Goal: Entertainment & Leisure: Consume media (video, audio)

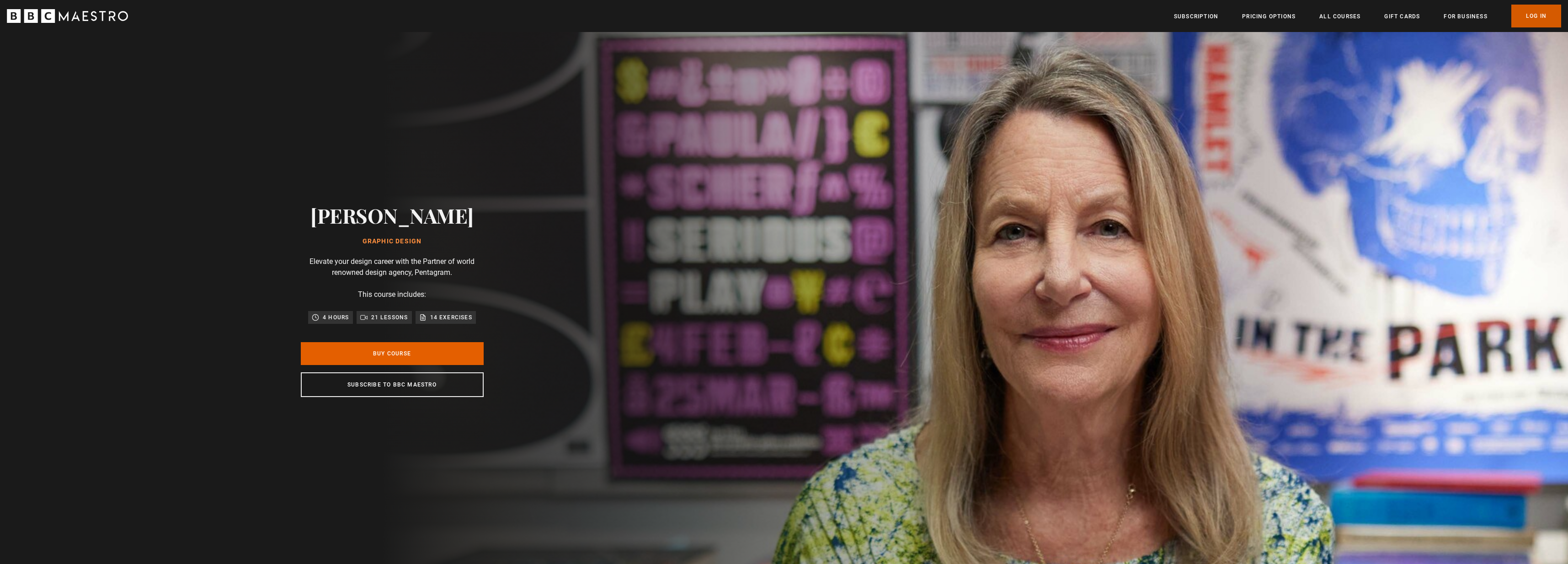
click at [1547, 25] on link "Log In" at bounding box center [1536, 16] width 50 height 23
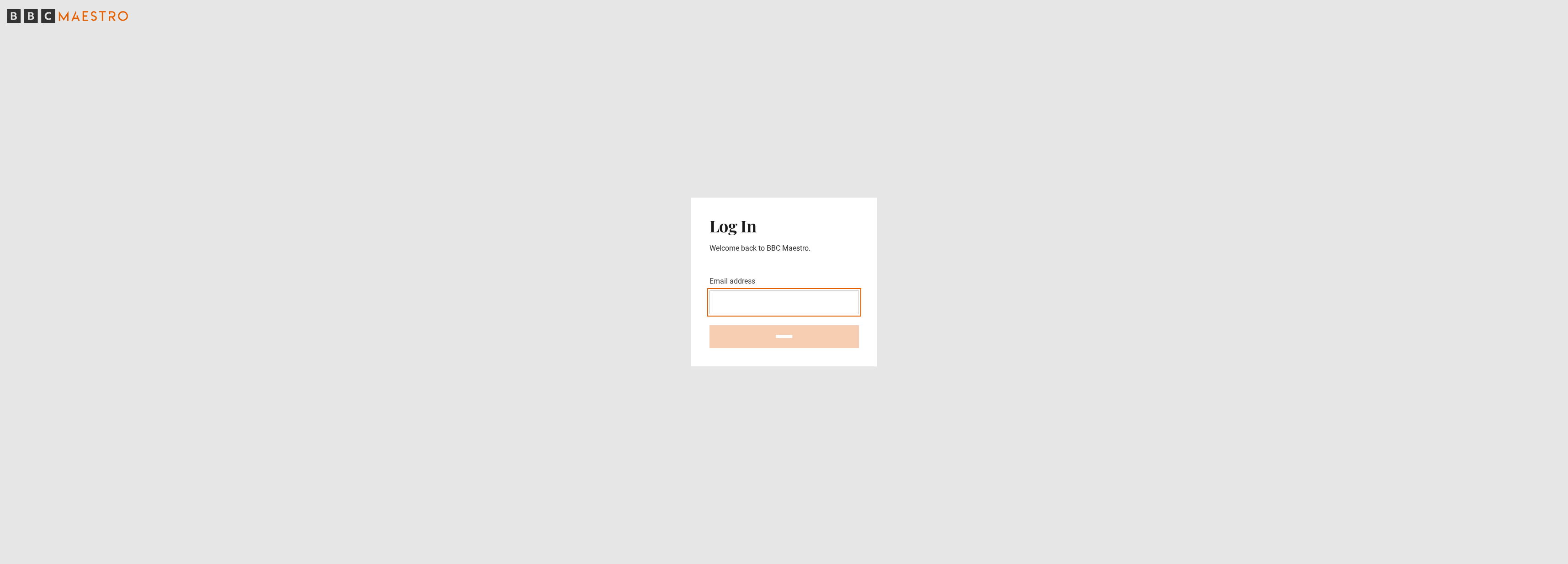
type input "**********"
click at [810, 345] on input "********" at bounding box center [784, 336] width 149 height 23
type input "**********"
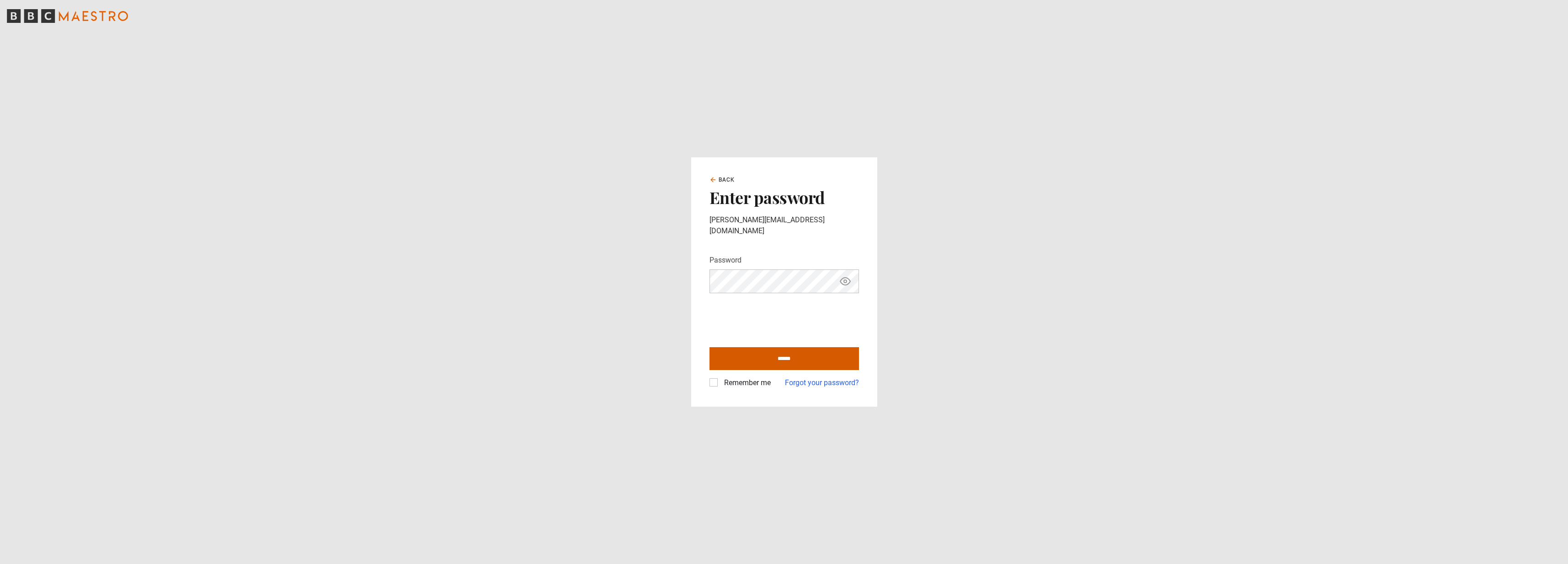
click at [790, 356] on input "******" at bounding box center [784, 359] width 149 height 23
type input "**********"
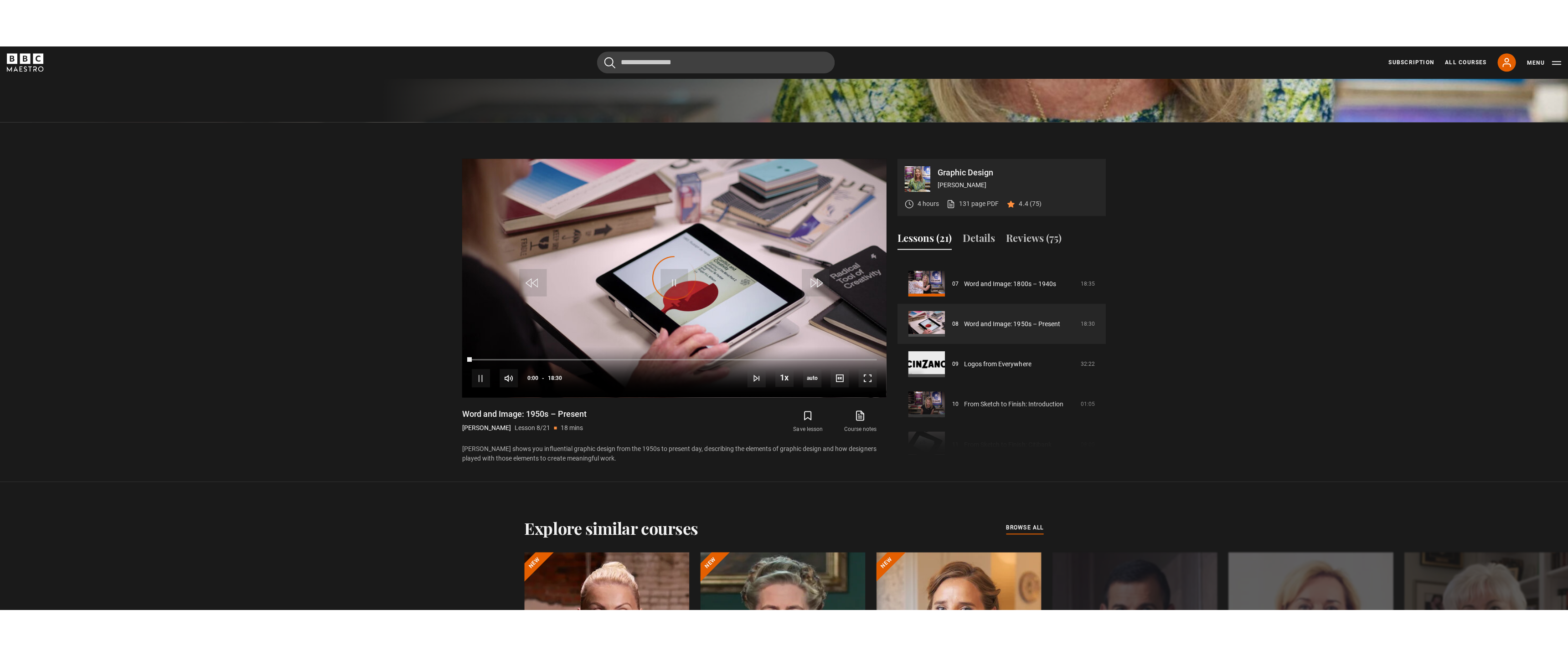
scroll to position [276, 0]
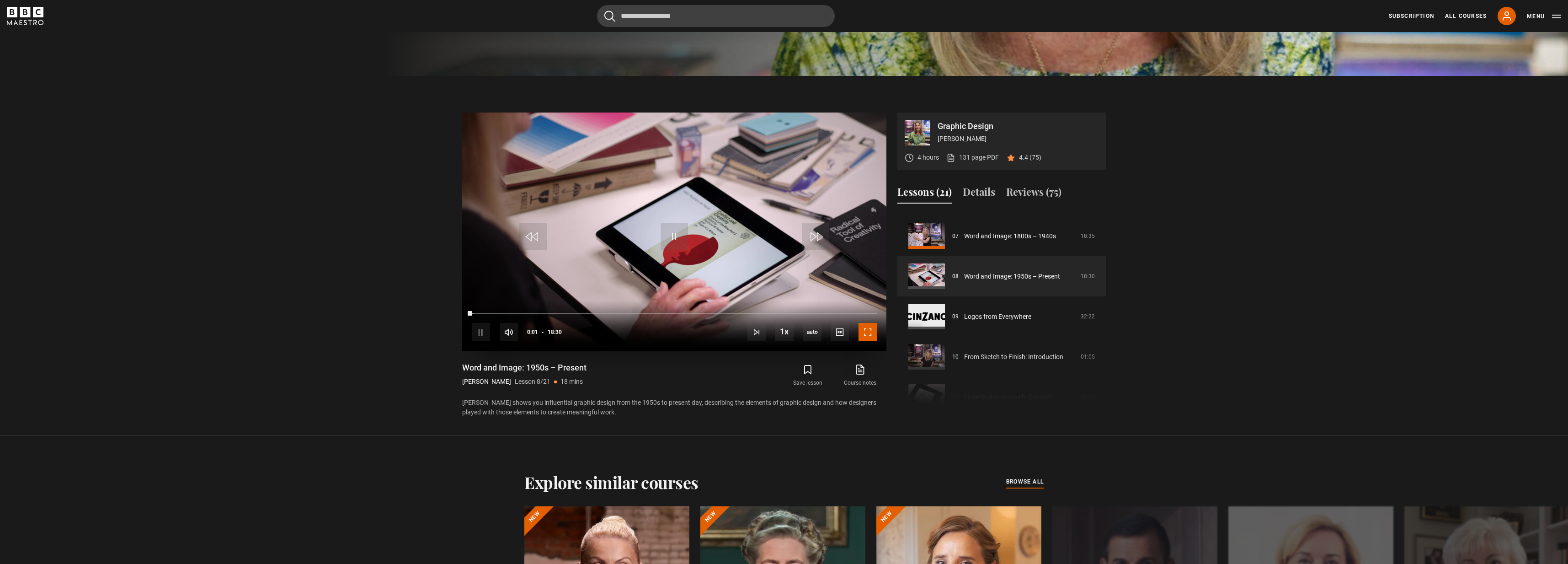
click at [869, 329] on span "Video Player" at bounding box center [868, 332] width 19 height 19
click at [869, 333] on span "Video Player" at bounding box center [868, 332] width 19 height 19
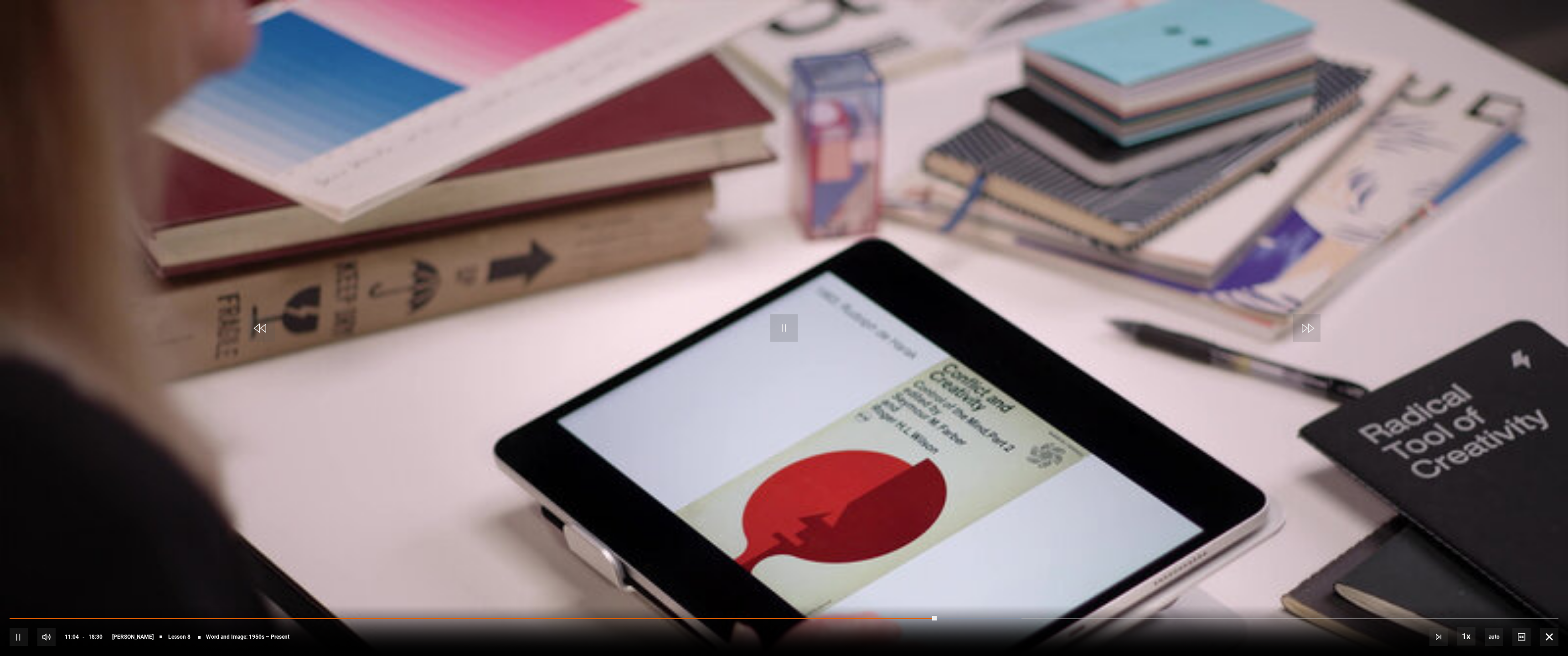
click at [740, 561] on div "10s Skip Back 10 seconds Pause 10s Skip Forward 10 seconds Loaded : 65.32% 15:5…" at bounding box center [784, 631] width 1568 height 50
click at [811, 410] on video "Video Player" at bounding box center [784, 328] width 1568 height 656
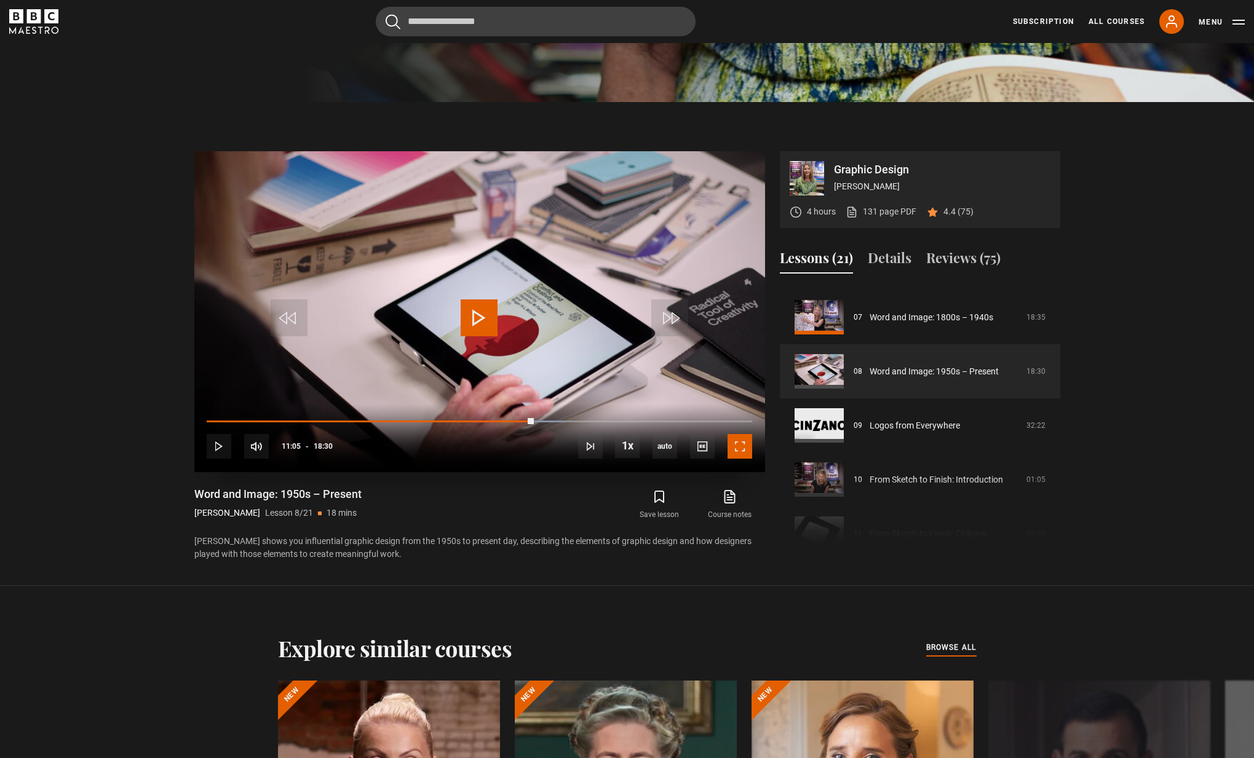
click at [745, 449] on span "Video Player" at bounding box center [739, 446] width 25 height 25
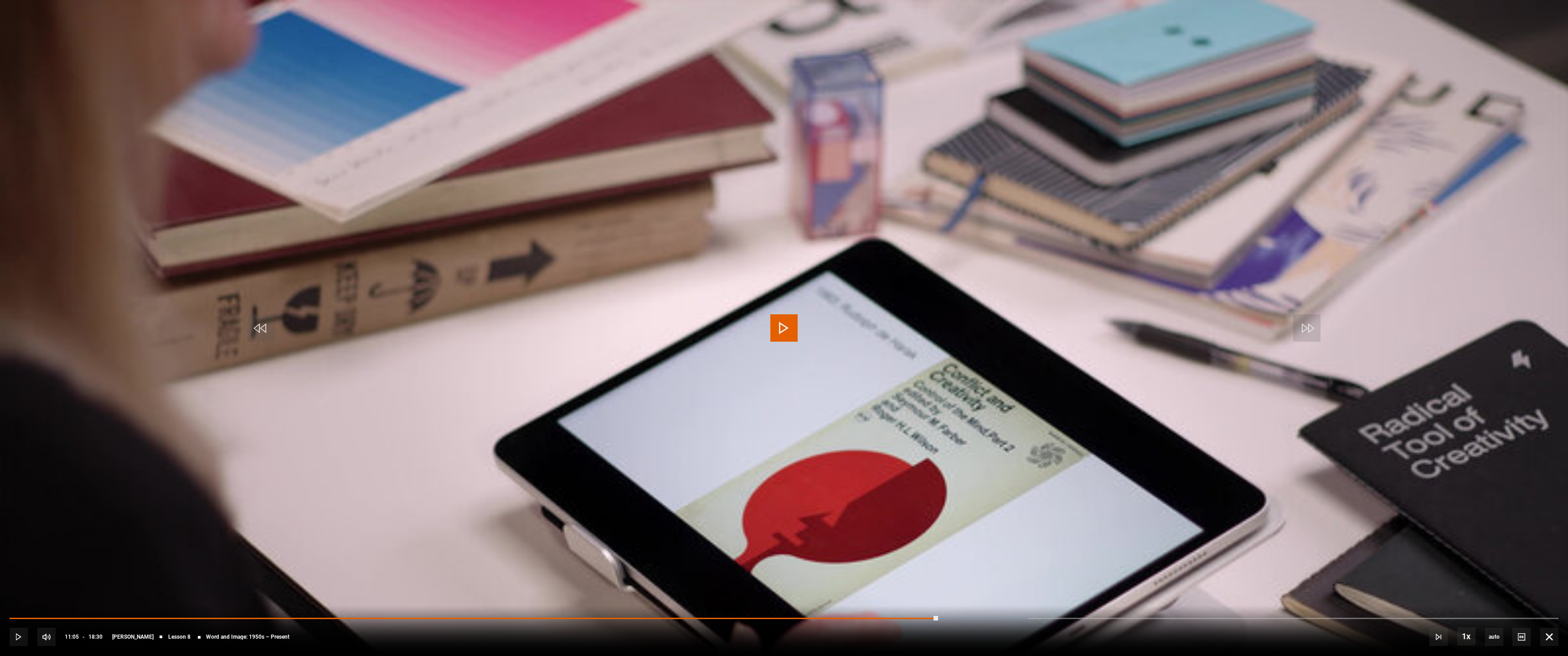
click at [790, 328] on span "Video Player" at bounding box center [784, 328] width 27 height 27
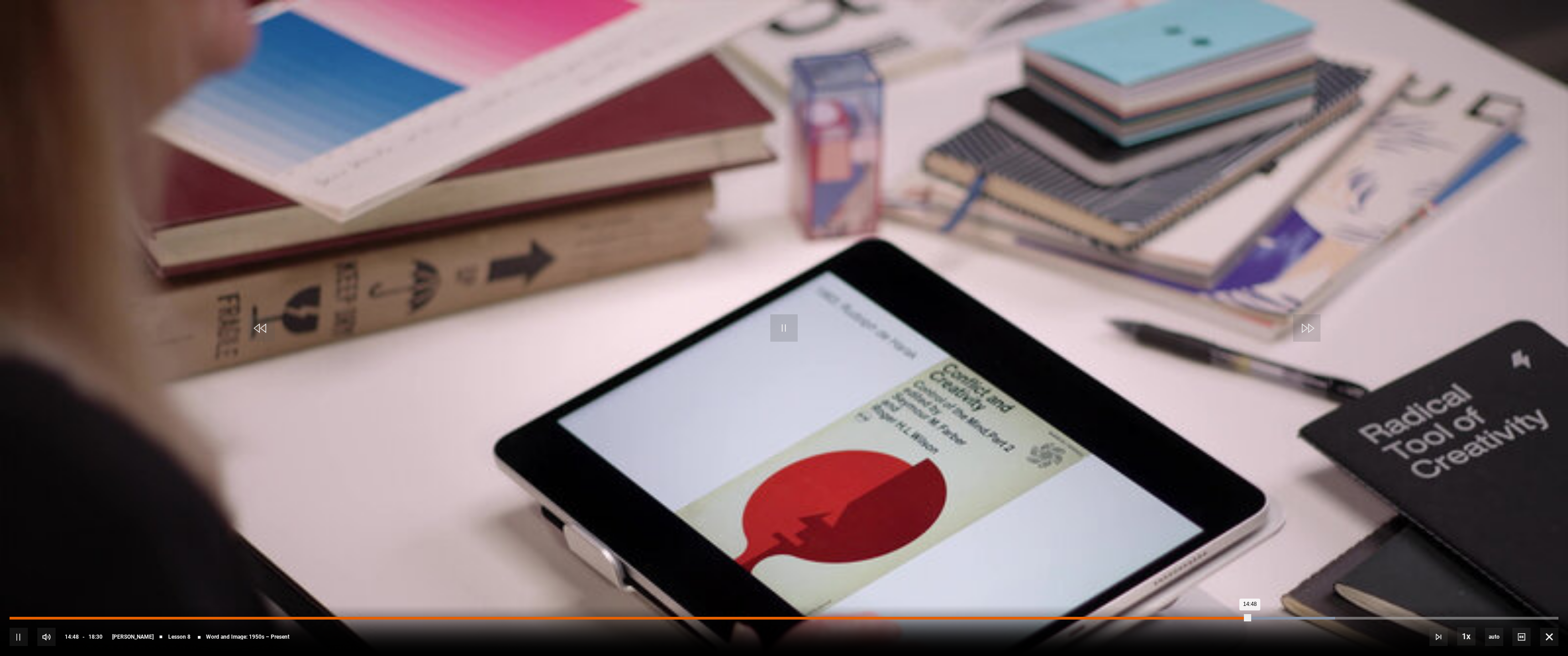
click at [1243, 561] on div "14:48" at bounding box center [629, 618] width 1240 height 3
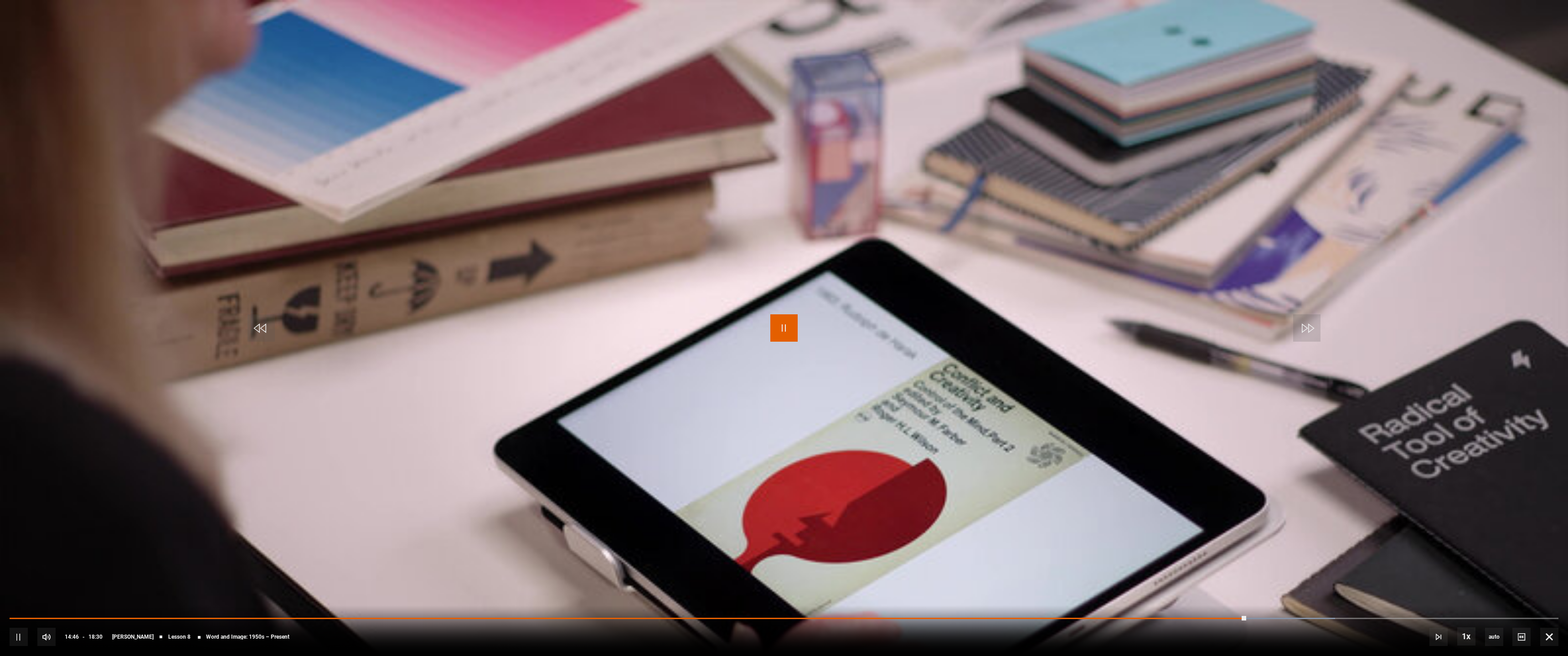
click at [778, 324] on span "Video Player" at bounding box center [784, 328] width 27 height 27
click at [1240, 561] on div "10s Skip Back 10 seconds Play 10s Skip Forward 10 seconds Loaded : 85.59% 14:44…" at bounding box center [784, 631] width 1568 height 50
click at [1243, 561] on div "14:46" at bounding box center [628, 618] width 1237 height 3
click at [787, 322] on span "Video Player" at bounding box center [784, 328] width 27 height 27
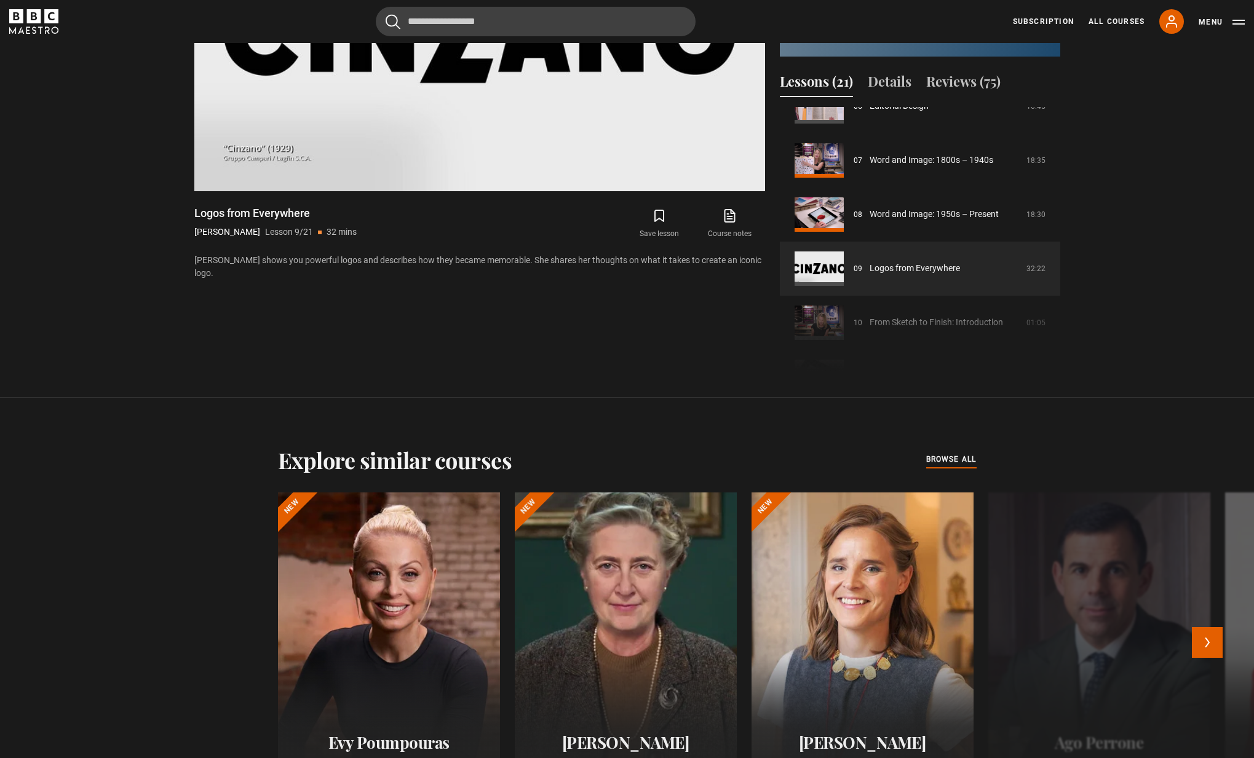
scroll to position [370, 0]
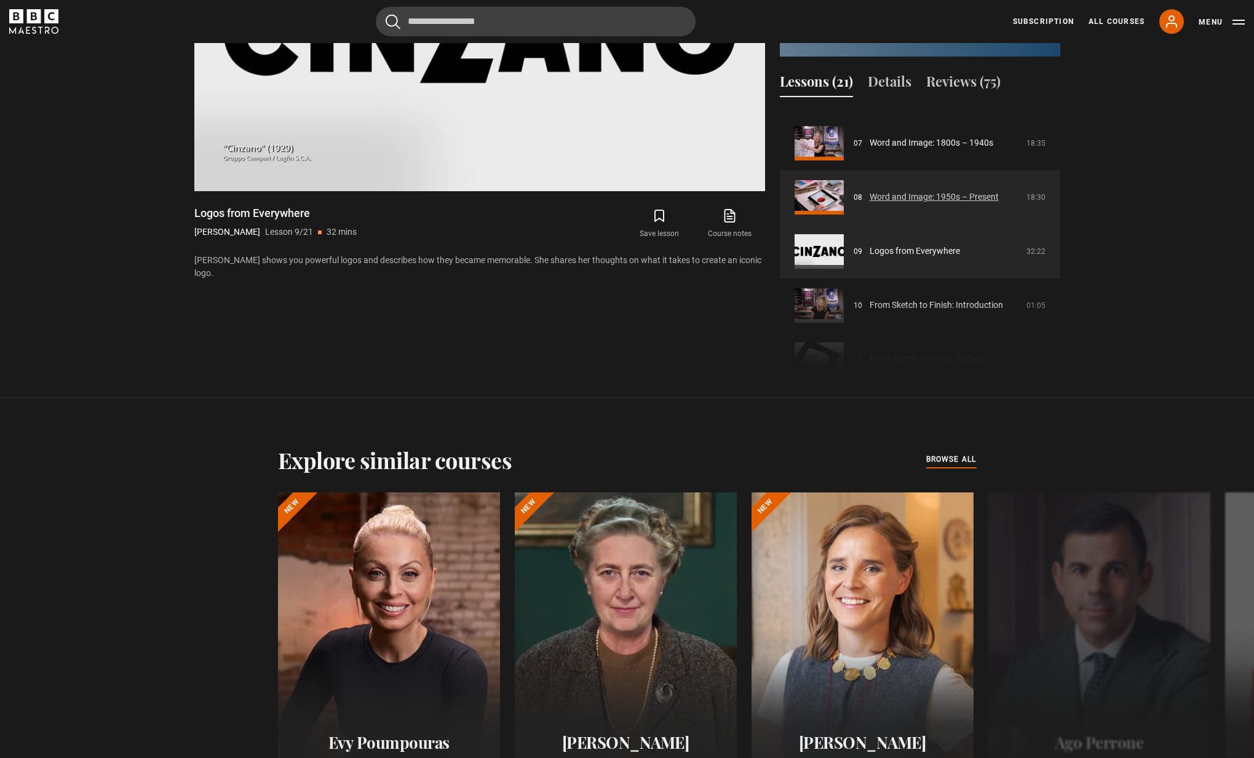
click at [893, 204] on link "Word and Image: 1950s – Present" at bounding box center [933, 197] width 129 height 13
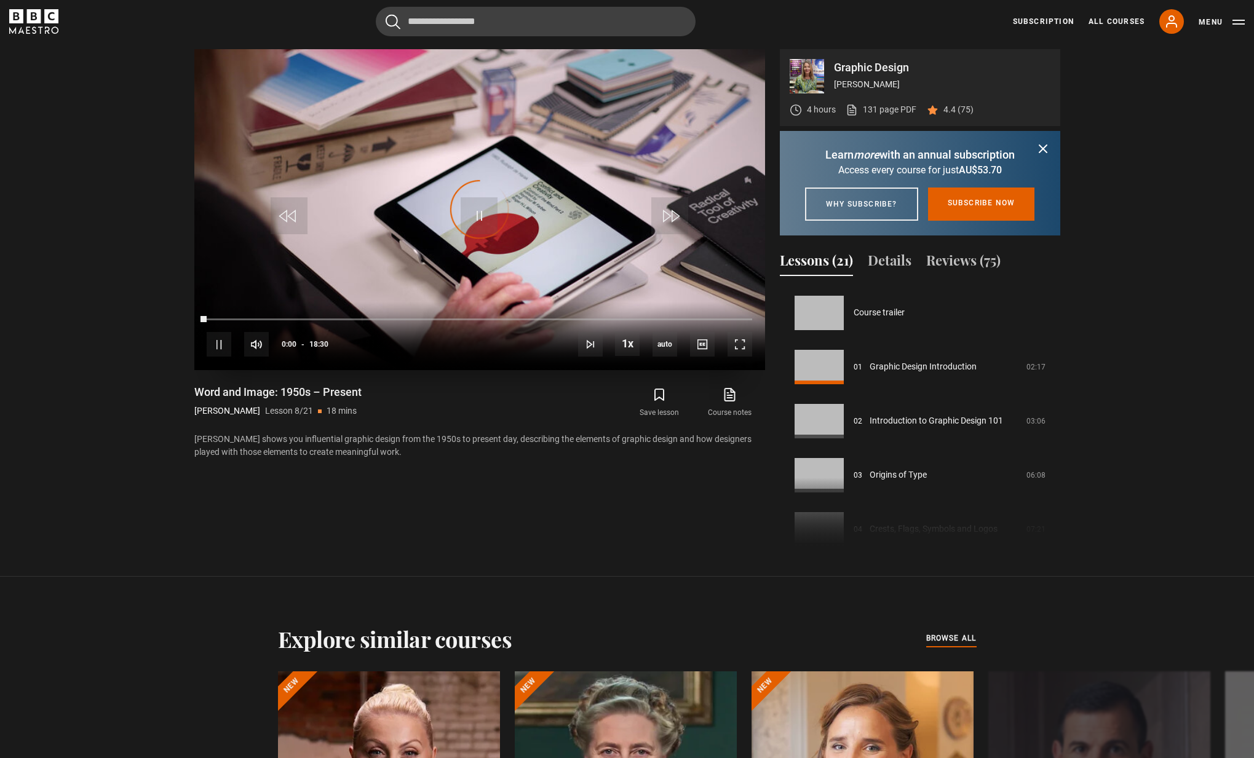
scroll to position [379, 0]
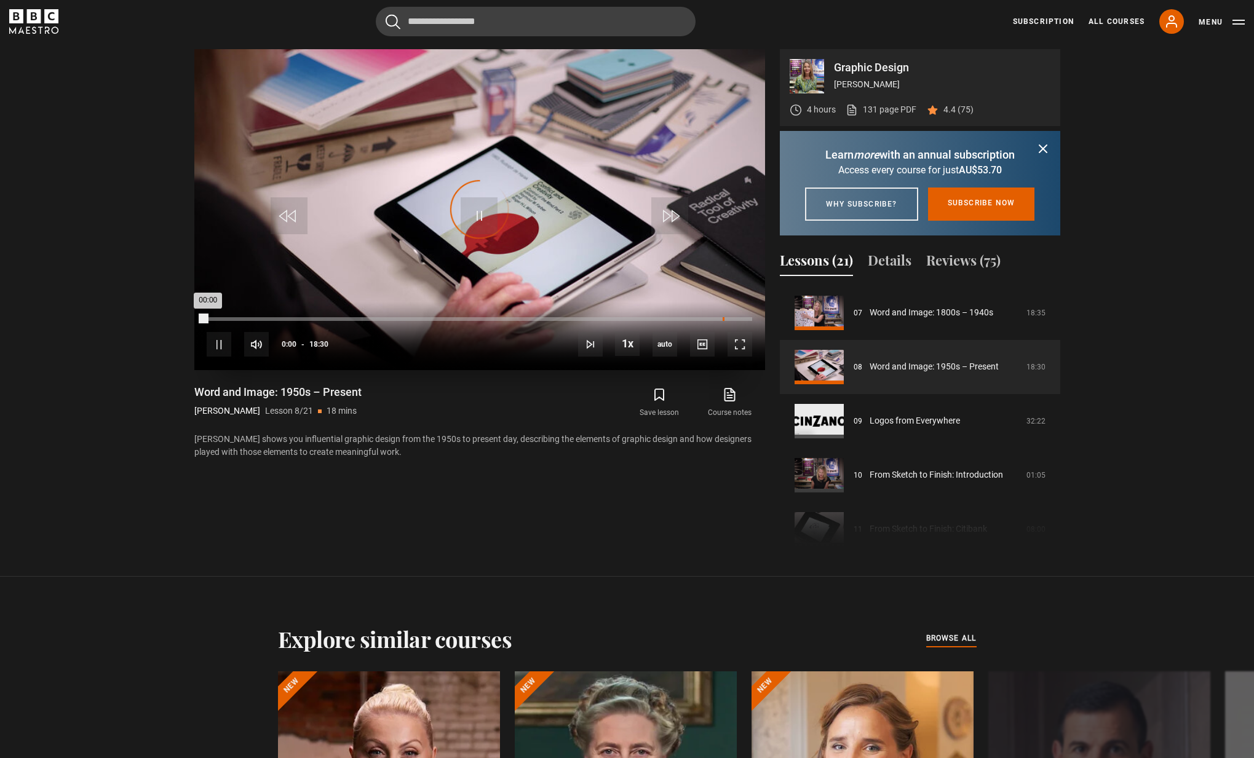
drag, startPoint x: 722, startPoint y: 318, endPoint x: 730, endPoint y: 318, distance: 8.0
click at [723, 318] on div "Loaded : 0% 17:31 00:00" at bounding box center [479, 319] width 545 height 4
click at [734, 318] on div "Loaded : 0% 17:51 17:32" at bounding box center [479, 319] width 545 height 4
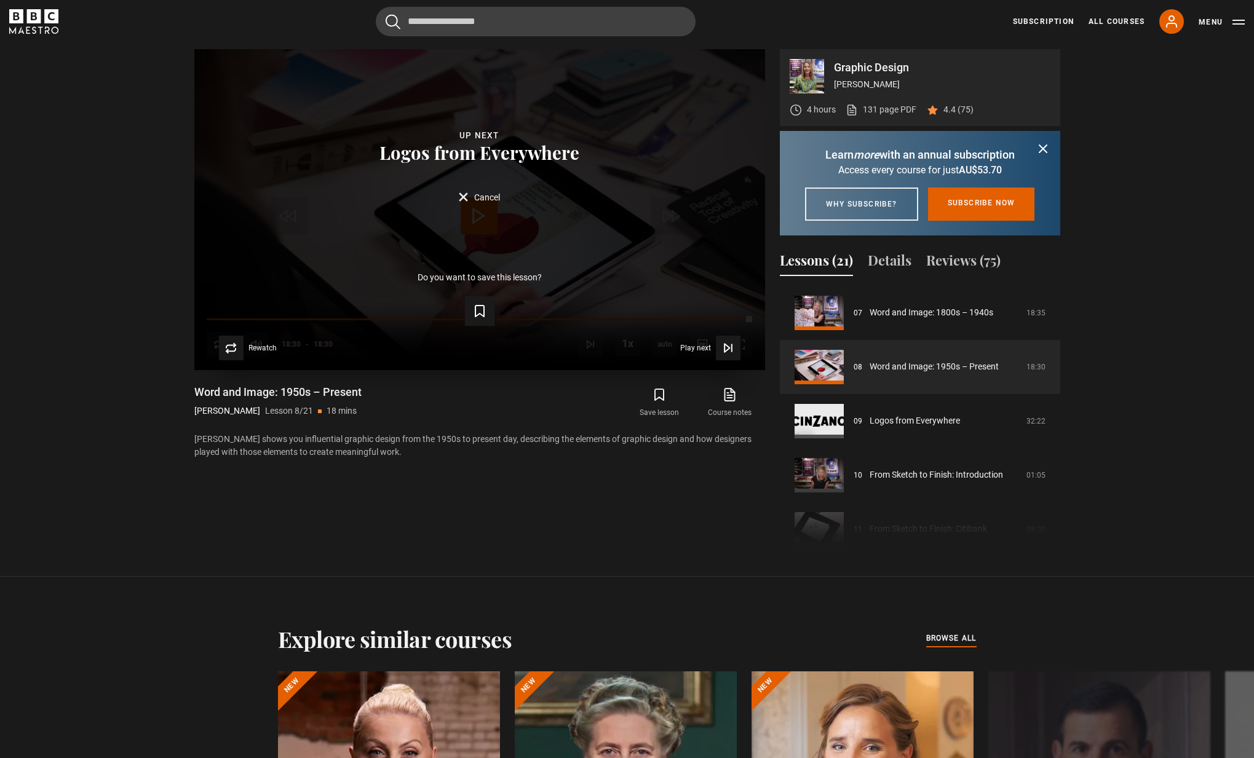
click at [609, 319] on form "Save lesson" at bounding box center [479, 308] width 531 height 34
click at [663, 319] on form "Save lesson" at bounding box center [479, 308] width 531 height 34
drag, startPoint x: 234, startPoint y: 353, endPoint x: 547, endPoint y: 342, distance: 313.1
click at [237, 352] on span "Video Player" at bounding box center [231, 348] width 25 height 25
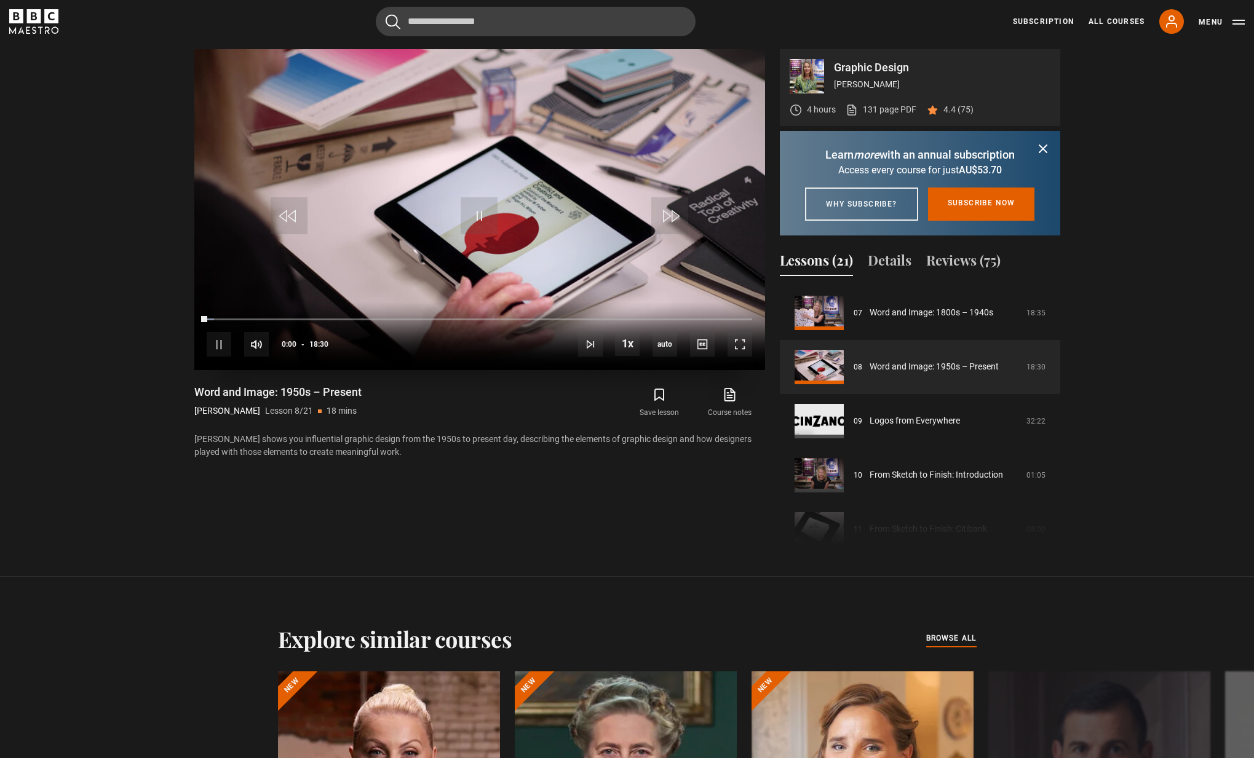
click at [674, 317] on div "10s Skip Back 10 seconds Pause 10s Skip Forward 10 seconds Loaded : 1.35% 17:47…" at bounding box center [479, 336] width 571 height 68
click at [689, 319] on div "Loaded : 1.35% 16:23 00:01" at bounding box center [479, 319] width 545 height 4
click at [593, 325] on div "Loaded : 100.00% 16:23 17:48" at bounding box center [479, 326] width 545 height 2
click at [601, 319] on div "13:24" at bounding box center [602, 319] width 2 height 4
click at [615, 320] on div "Loaded : 76.13% 13:51 13:23" at bounding box center [479, 319] width 545 height 4
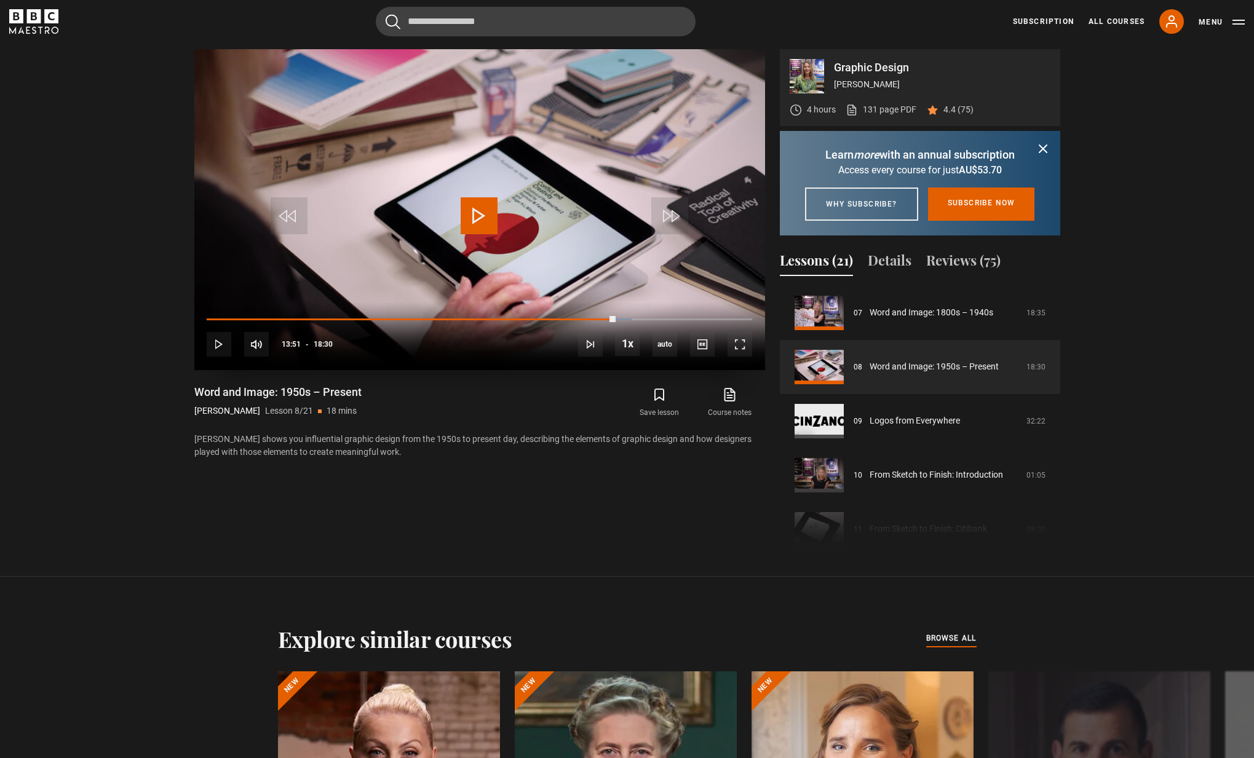
drag, startPoint x: 641, startPoint y: 320, endPoint x: 676, endPoint y: 321, distance: 35.7
click at [646, 320] on div "Loaded : 77.93% 14:38 13:51" at bounding box center [479, 319] width 545 height 2
click at [687, 321] on div "10s Skip Back 10 seconds Play 10s Skip Forward 10 seconds Loaded : 77.93% 14:50…" at bounding box center [479, 336] width 571 height 68
click at [647, 319] on div "Loaded : 85.14% 14:57 14:50" at bounding box center [479, 319] width 545 height 4
click at [682, 319] on div "Loaded : 86.49% 16:09 14:59" at bounding box center [479, 319] width 545 height 4
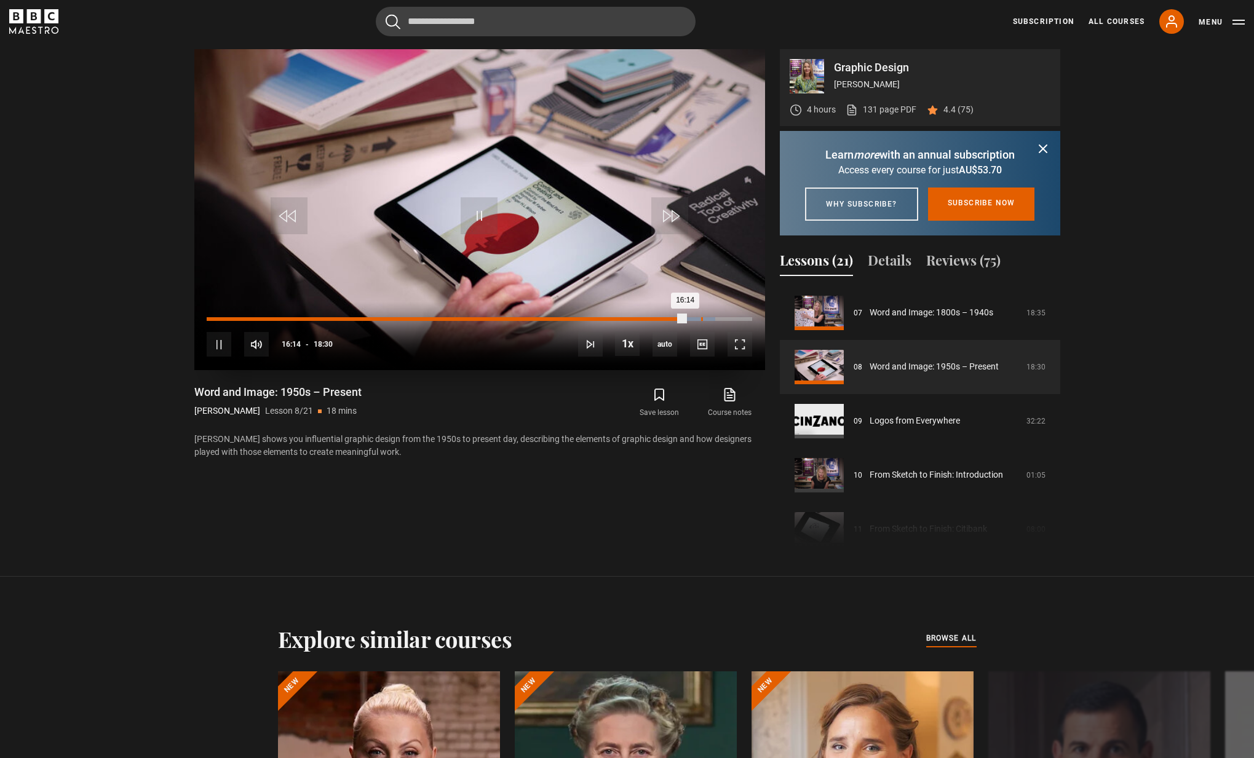
click at [701, 319] on div "Loaded : 93.24% 16:47 16:14" at bounding box center [479, 319] width 545 height 4
click at [712, 319] on div "Loaded : 96.40% 17:09 17:09" at bounding box center [479, 319] width 545 height 4
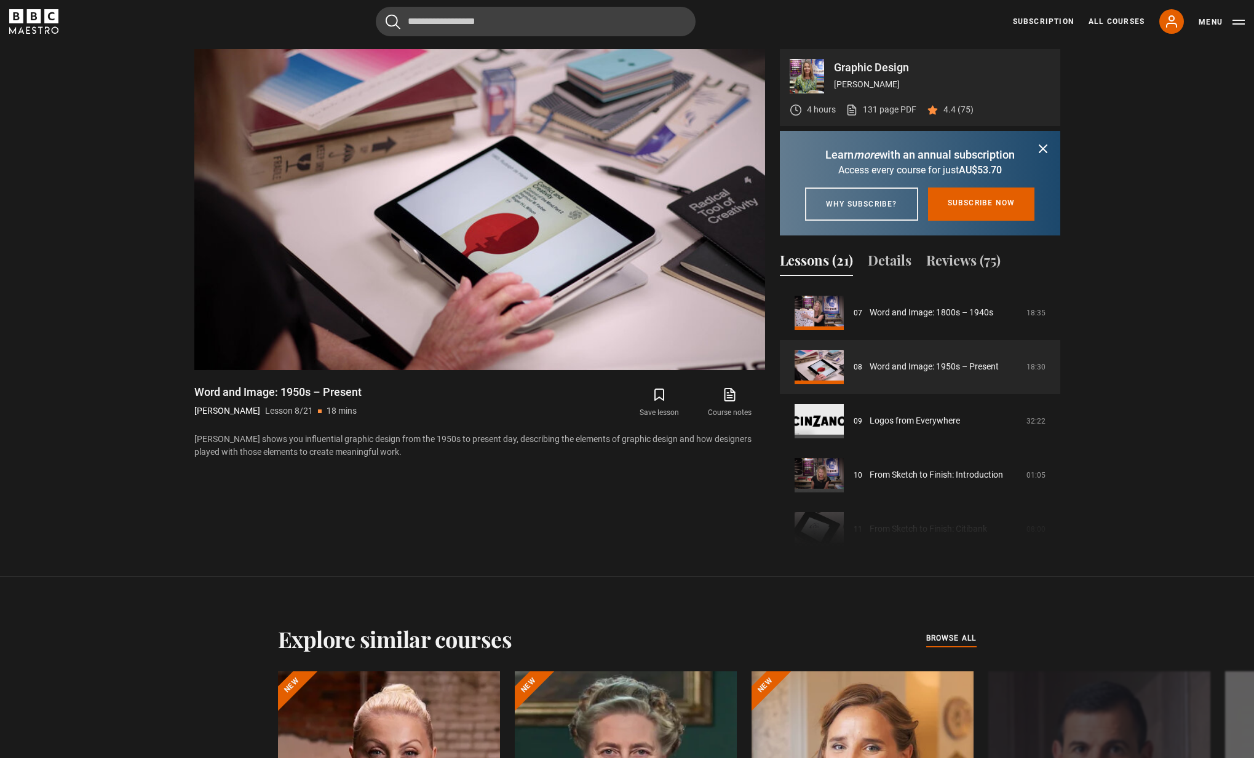
scroll to position [384, 0]
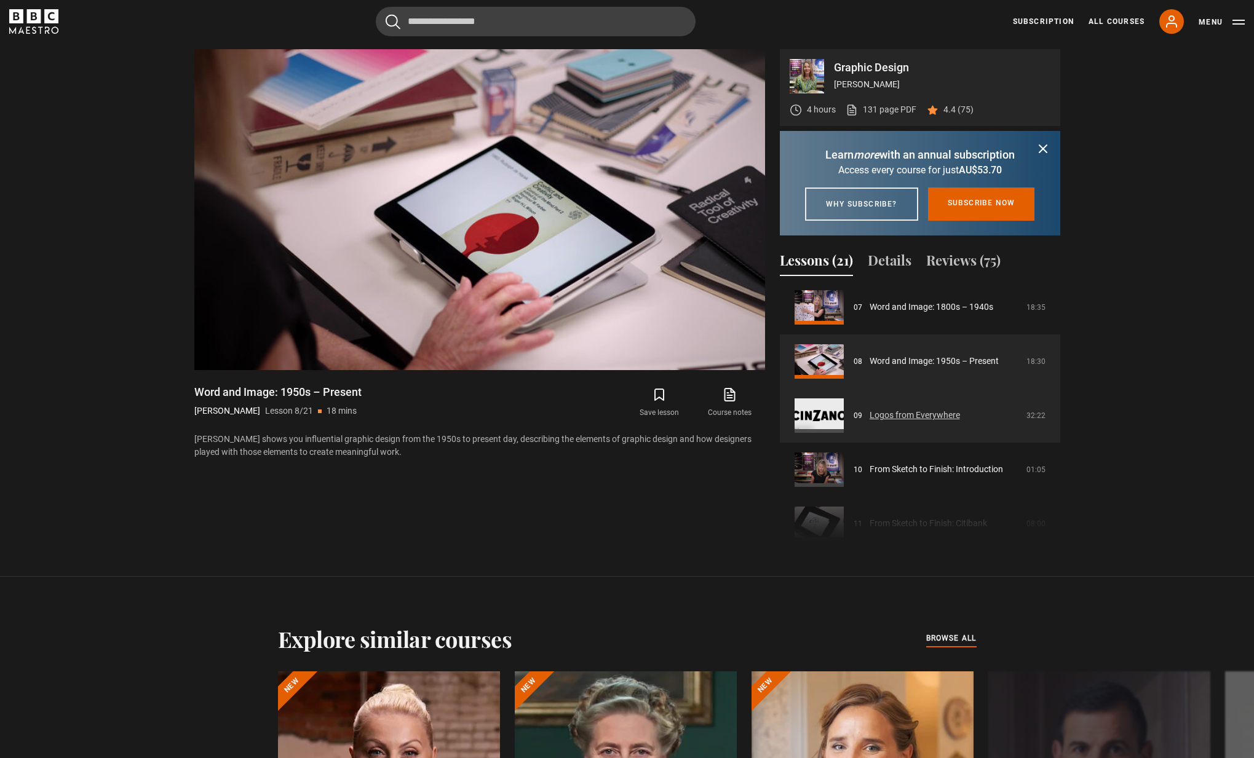
click at [869, 422] on link "Logos from Everywhere" at bounding box center [914, 415] width 90 height 13
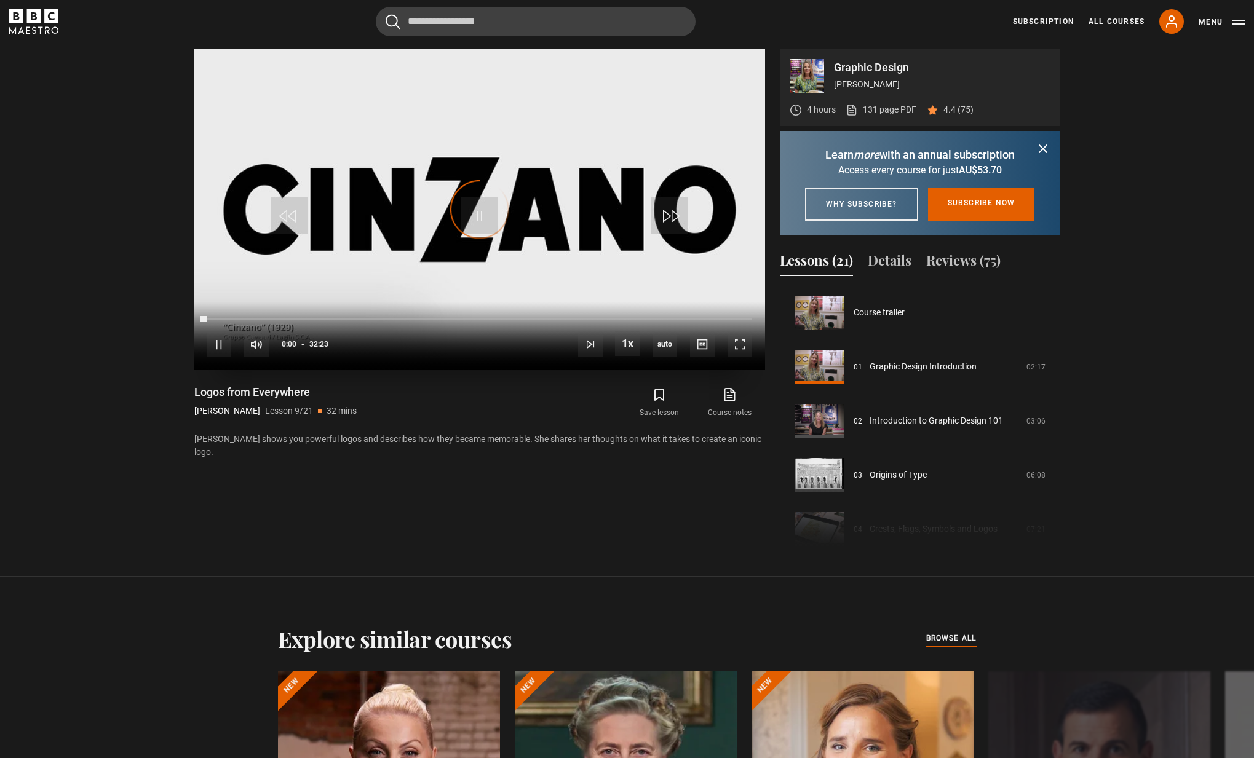
scroll to position [433, 0]
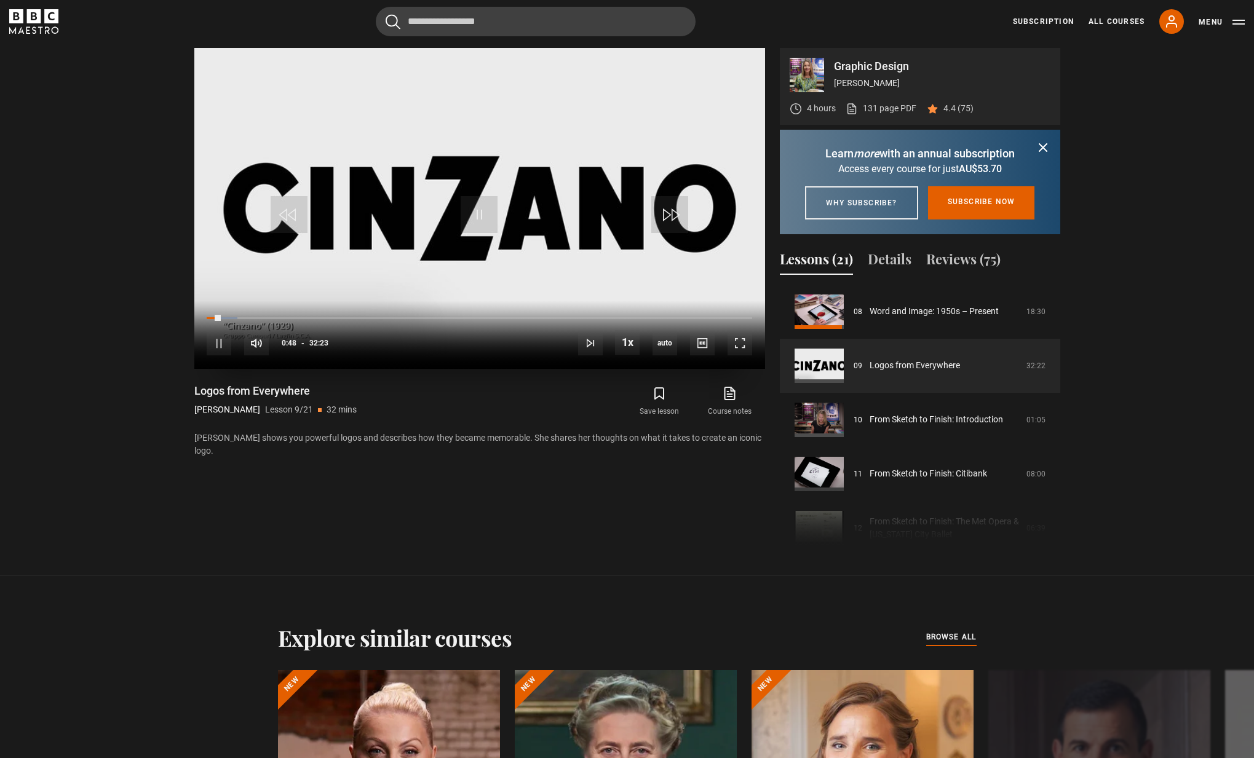
click at [658, 283] on video "Video Player" at bounding box center [479, 208] width 571 height 321
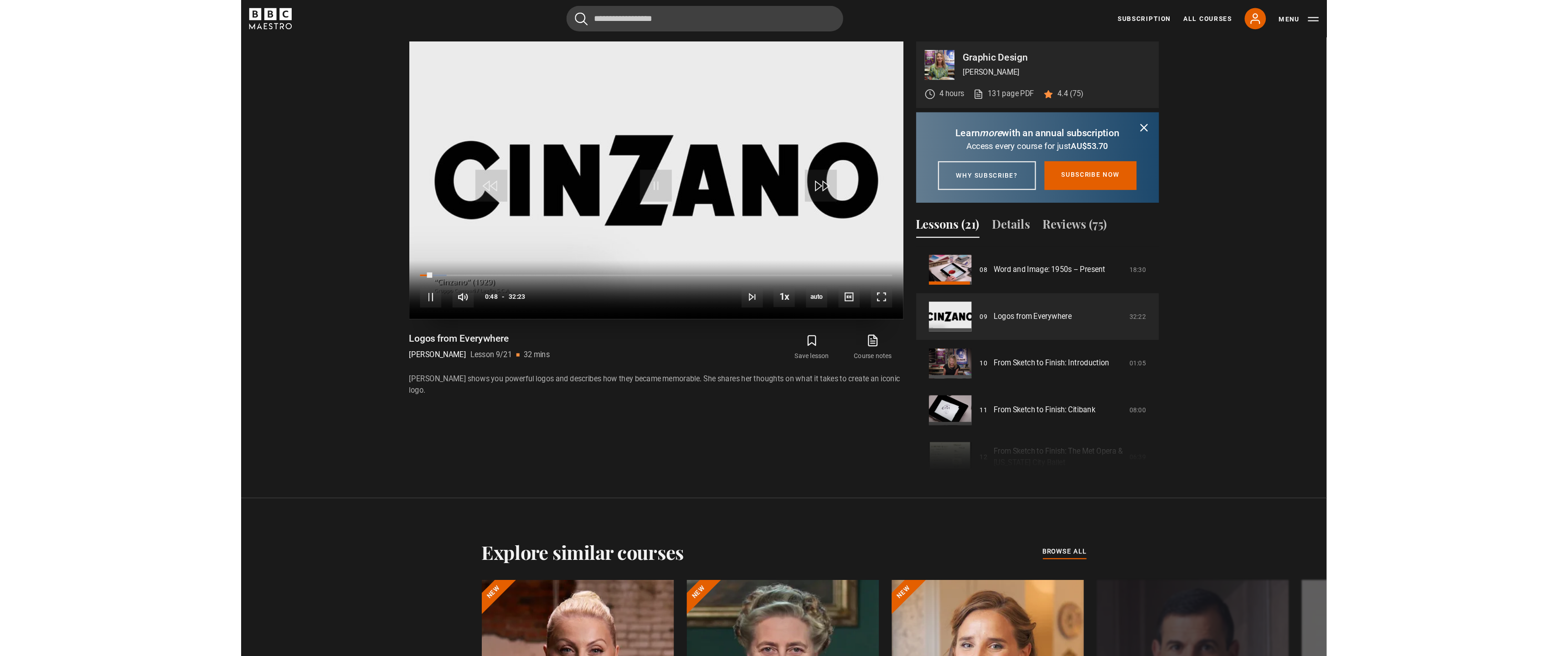
scroll to position [566, 0]
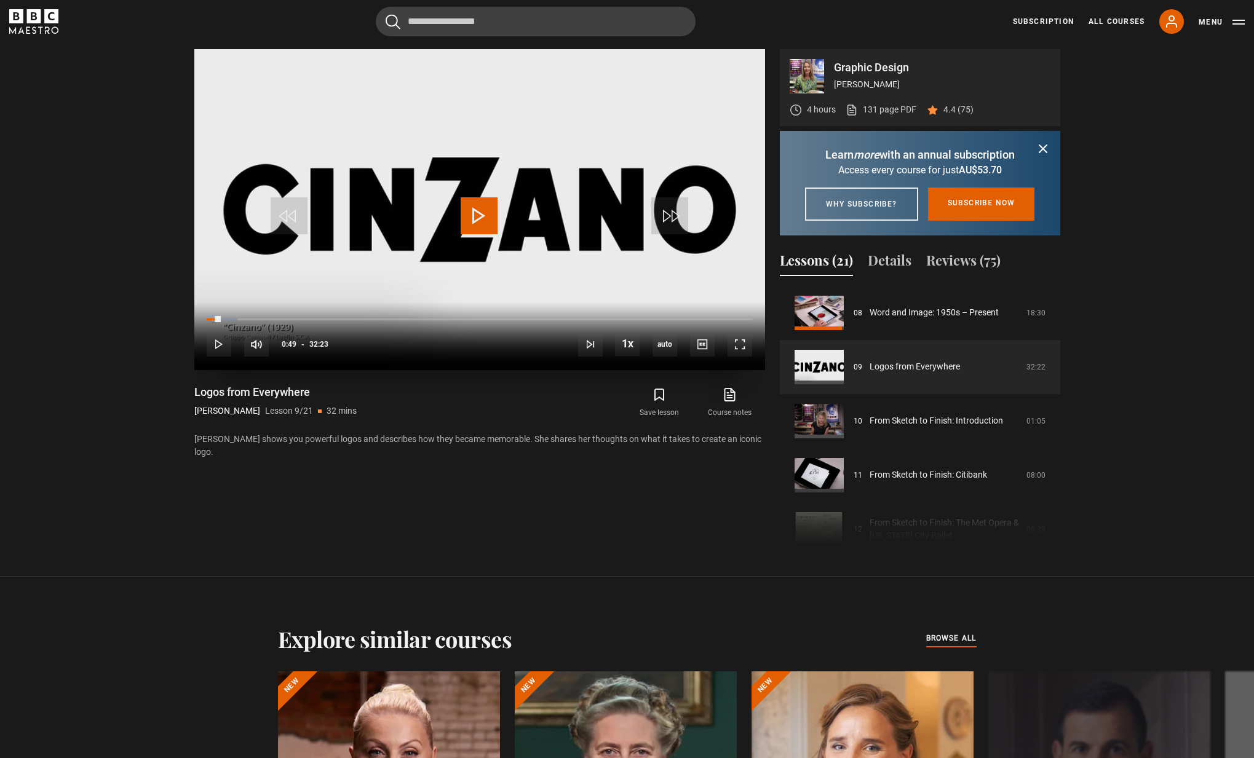
click at [613, 270] on video "Video Player" at bounding box center [479, 209] width 571 height 321
click at [738, 343] on span "Video Player" at bounding box center [739, 344] width 25 height 25
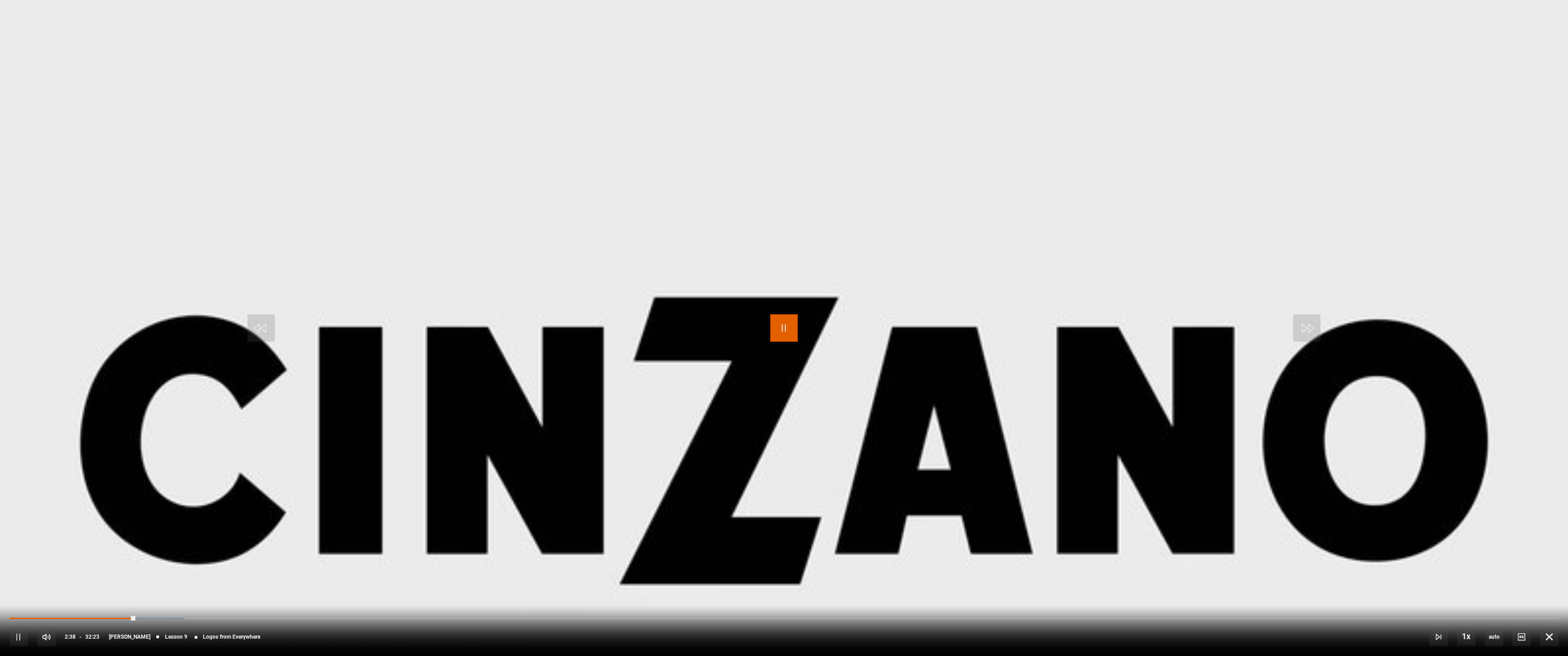
click at [787, 326] on span "Video Player" at bounding box center [784, 328] width 27 height 27
click at [773, 325] on span "Video Player" at bounding box center [784, 328] width 27 height 27
click at [790, 330] on span "Video Player" at bounding box center [784, 328] width 27 height 27
click at [793, 334] on span "Video Player" at bounding box center [784, 328] width 27 height 27
click at [772, 330] on span "Video Player" at bounding box center [784, 328] width 27 height 27
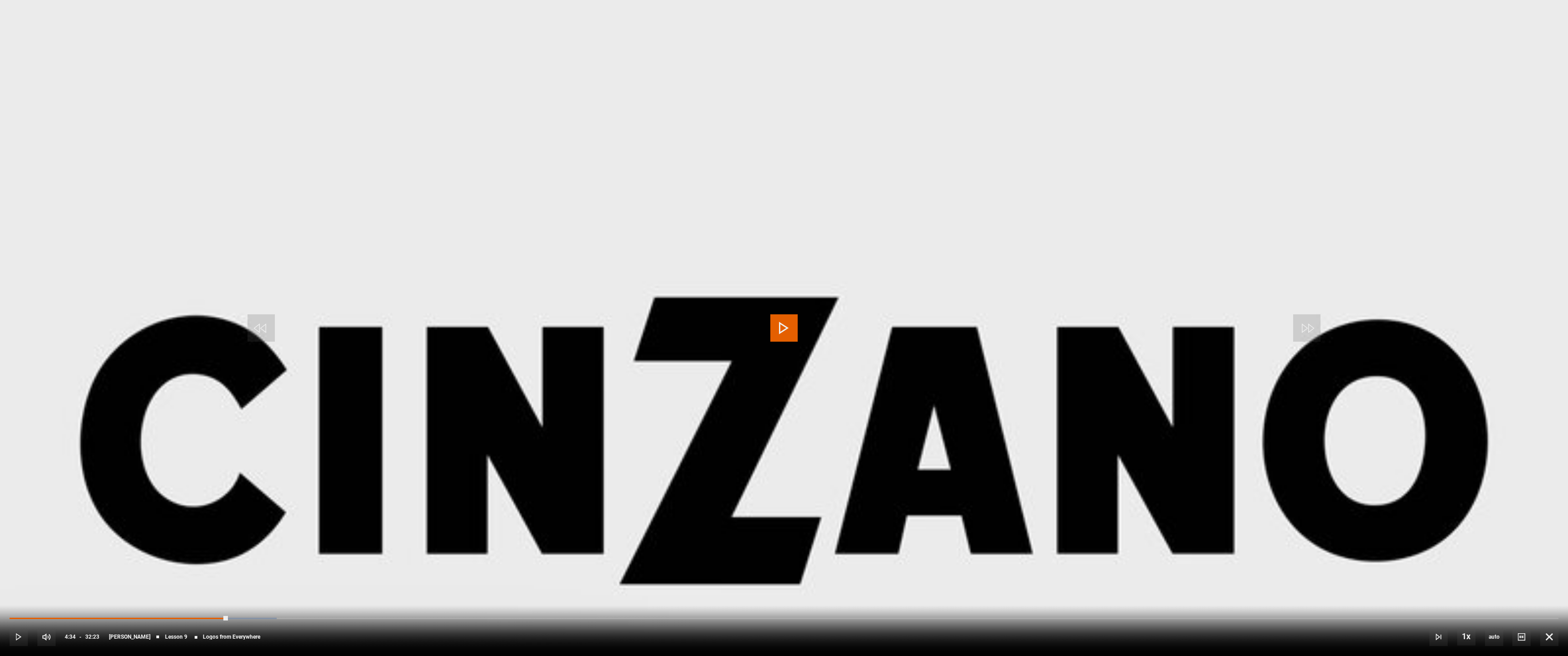
scroll to position [321, 0]
click at [784, 328] on span "Video Player" at bounding box center [784, 328] width 27 height 27
click at [627, 382] on video "Video Player" at bounding box center [784, 328] width 1568 height 656
click at [265, 561] on div "05:20" at bounding box center [137, 618] width 255 height 3
click at [789, 325] on span "Video Player" at bounding box center [784, 328] width 27 height 27
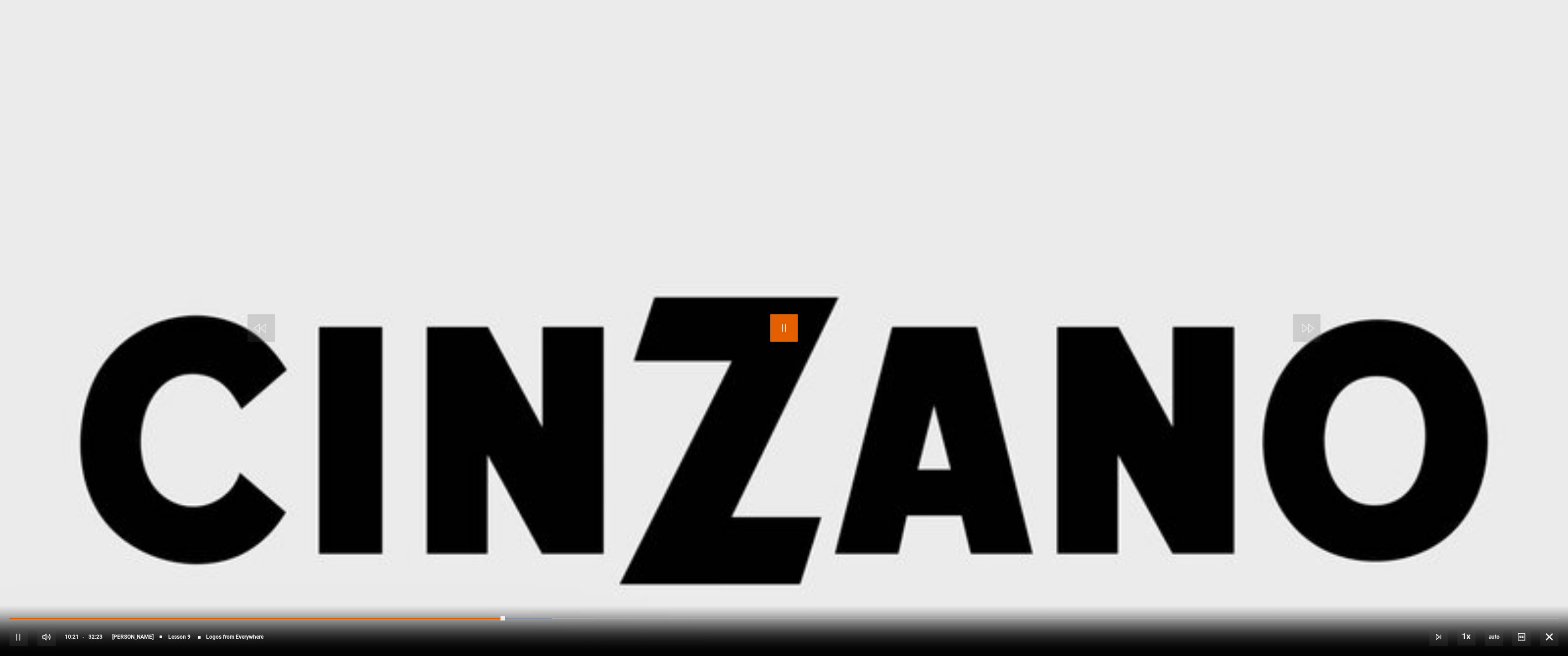
click at [789, 328] on span "Video Player" at bounding box center [784, 328] width 27 height 27
click at [785, 328] on span "Video Player" at bounding box center [784, 328] width 27 height 27
click at [778, 328] on span "Video Player" at bounding box center [784, 328] width 27 height 27
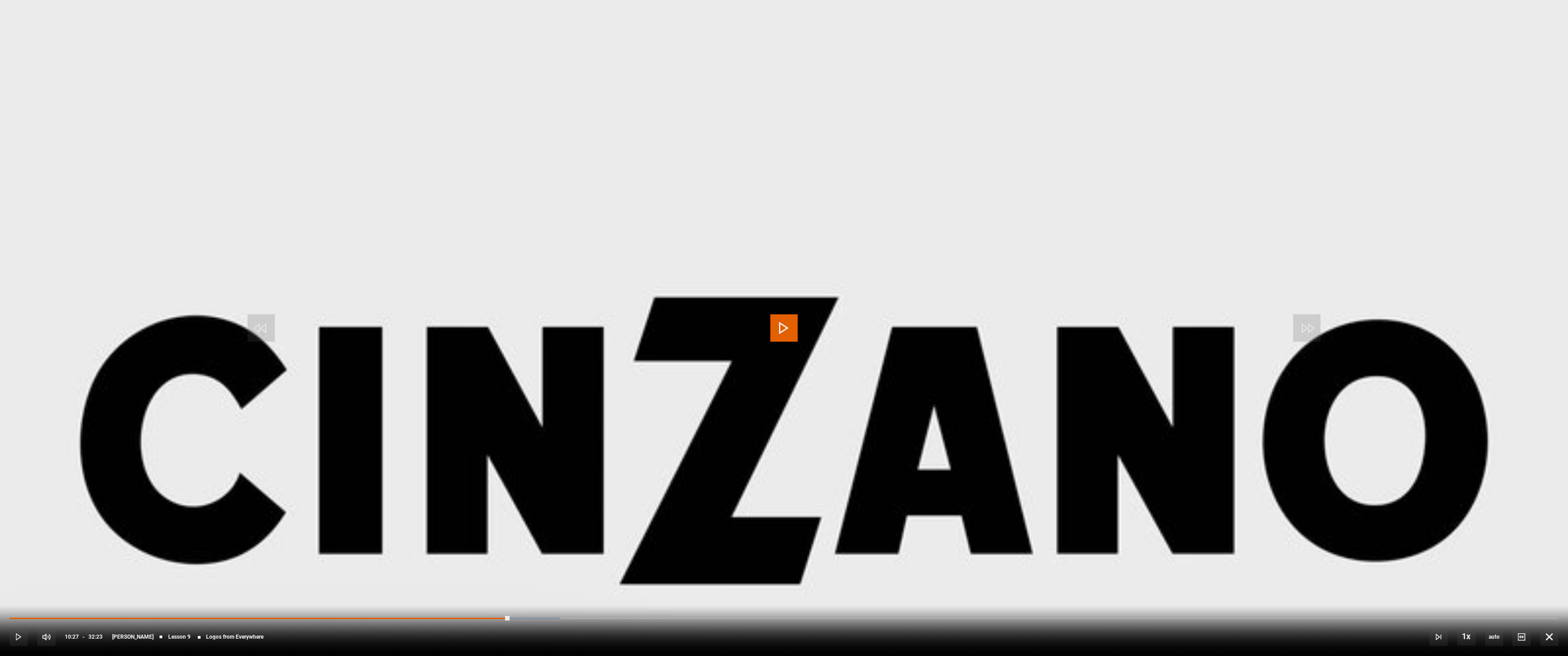
click at [778, 328] on span "Video Player" at bounding box center [784, 328] width 27 height 27
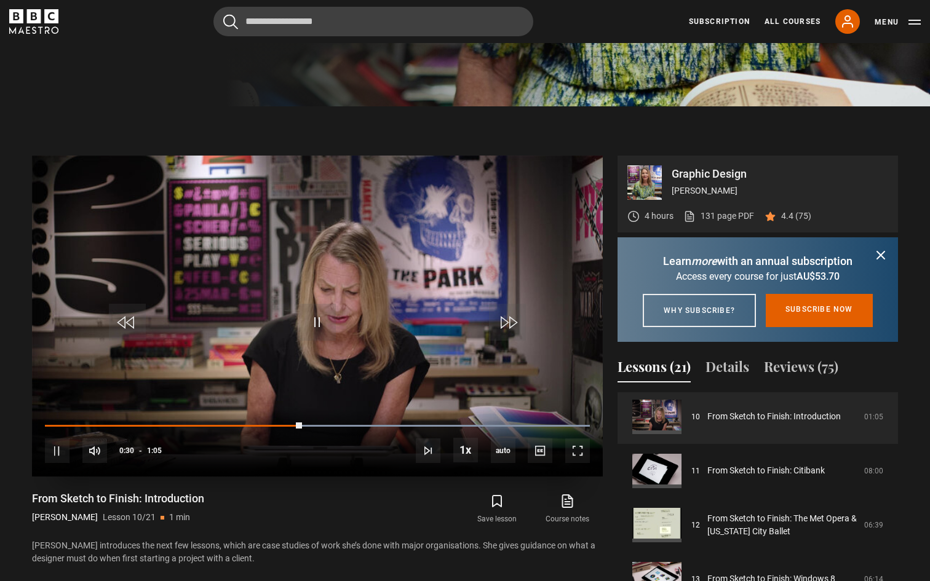
scroll to position [484, 0]
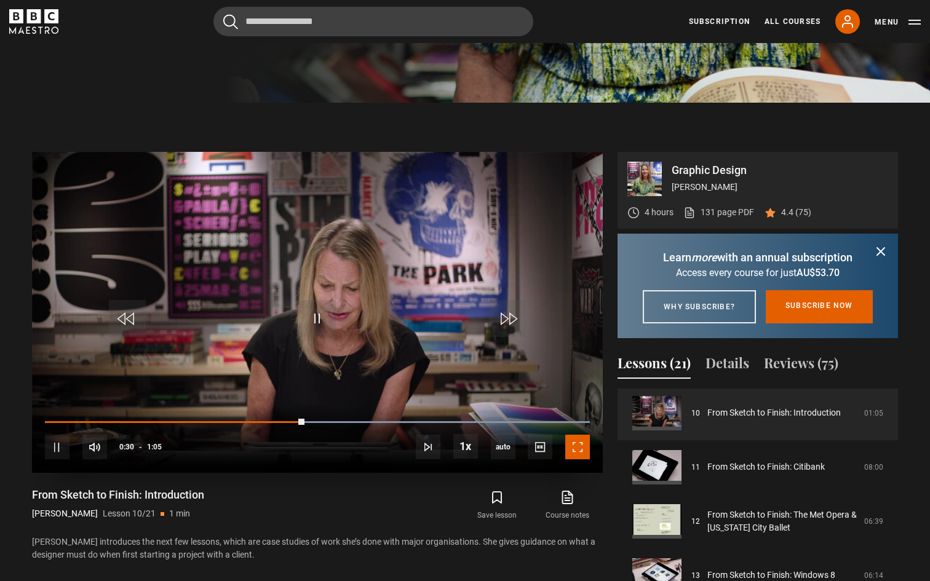
click at [577, 441] on span "Video Player" at bounding box center [577, 447] width 25 height 25
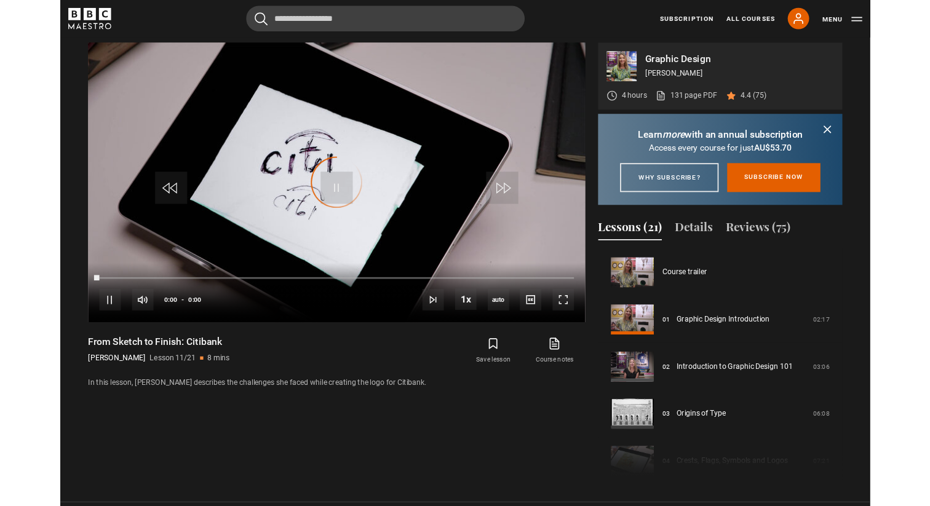
scroll to position [541, 0]
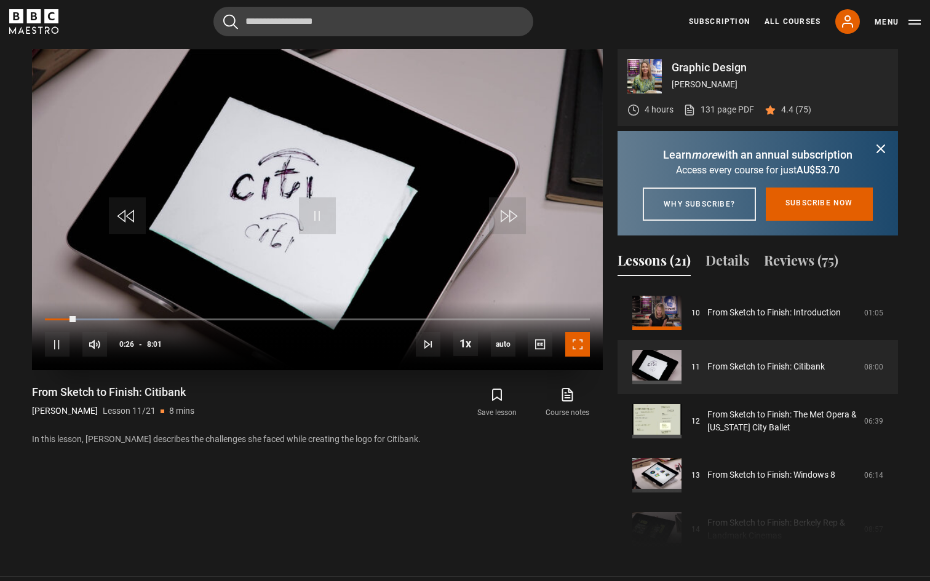
click at [571, 345] on span "Video Player" at bounding box center [577, 344] width 25 height 25
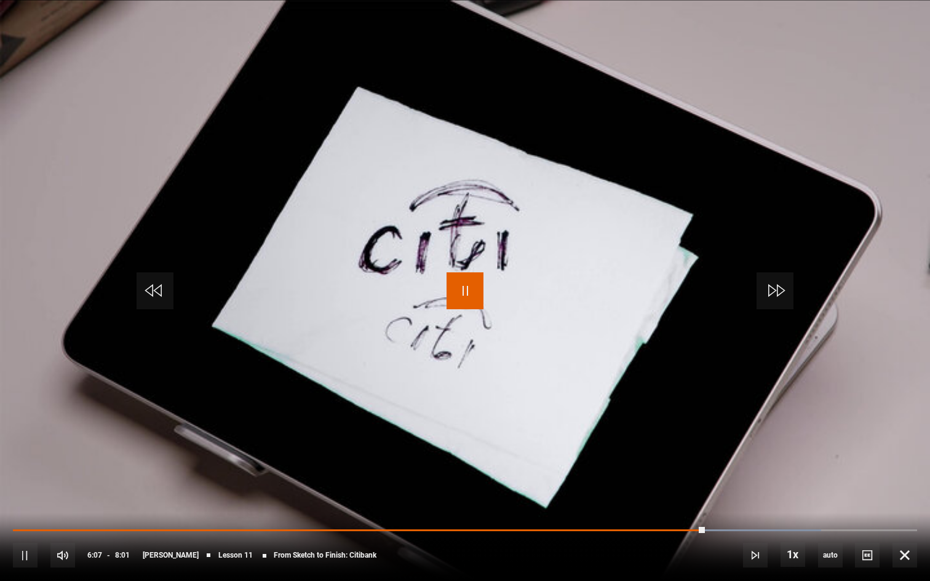
click at [468, 290] on span "Video Player" at bounding box center [464, 290] width 37 height 37
